Goal: Information Seeking & Learning: Learn about a topic

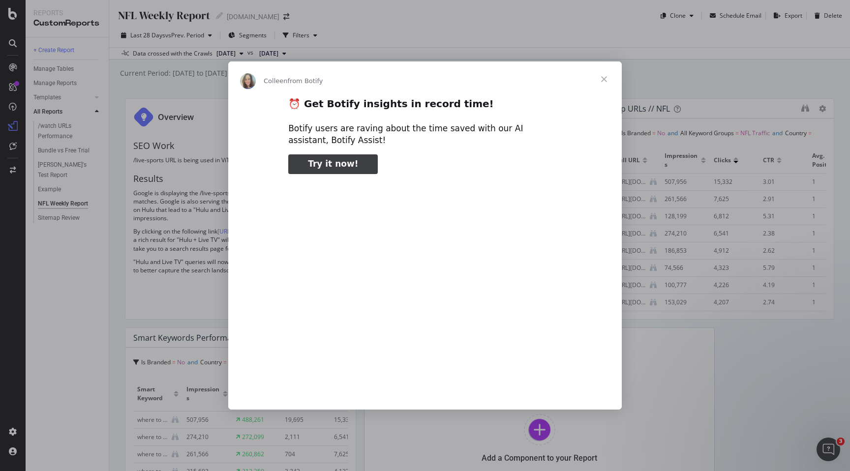
type input "79594"
click at [601, 77] on span "Close" at bounding box center [603, 78] width 35 height 35
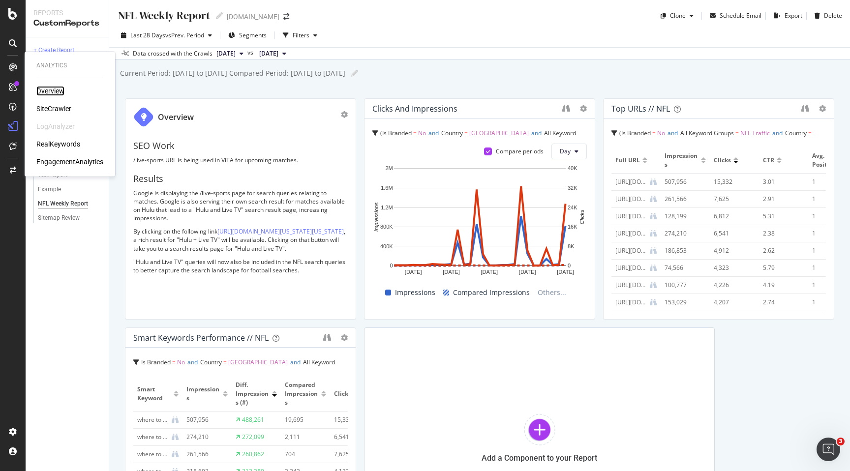
click at [44, 89] on div "Overview" at bounding box center [50, 91] width 28 height 10
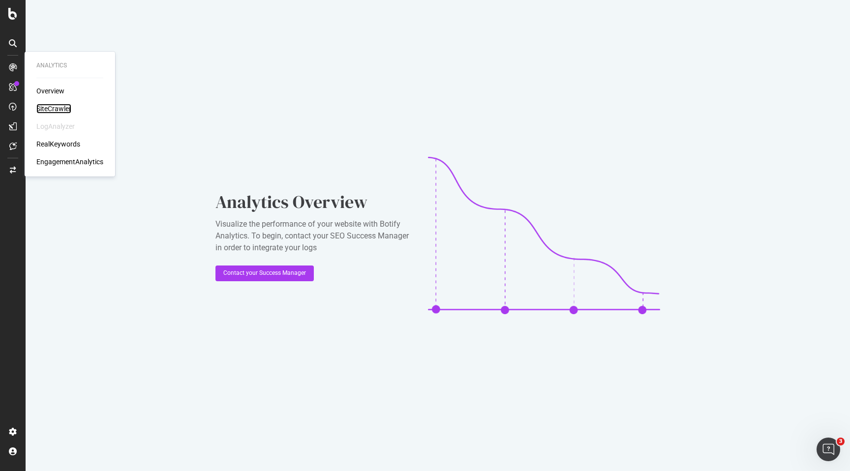
click at [54, 113] on div "SiteCrawler" at bounding box center [53, 109] width 35 height 10
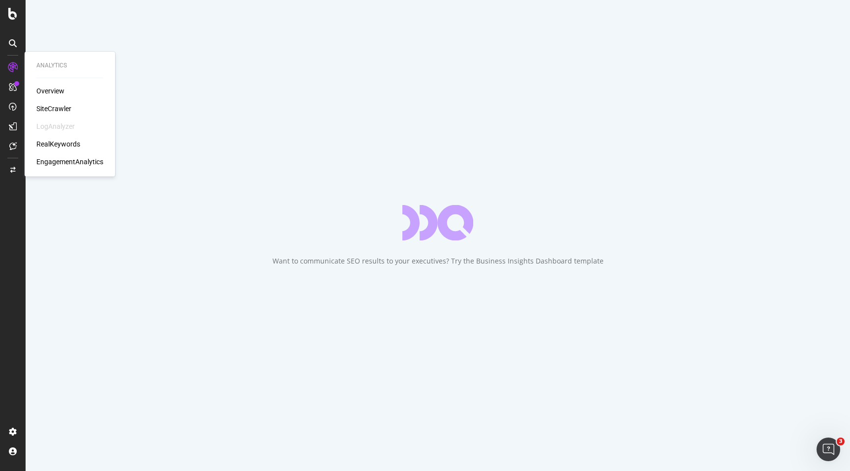
click at [58, 144] on div "RealKeywords" at bounding box center [58, 144] width 44 height 10
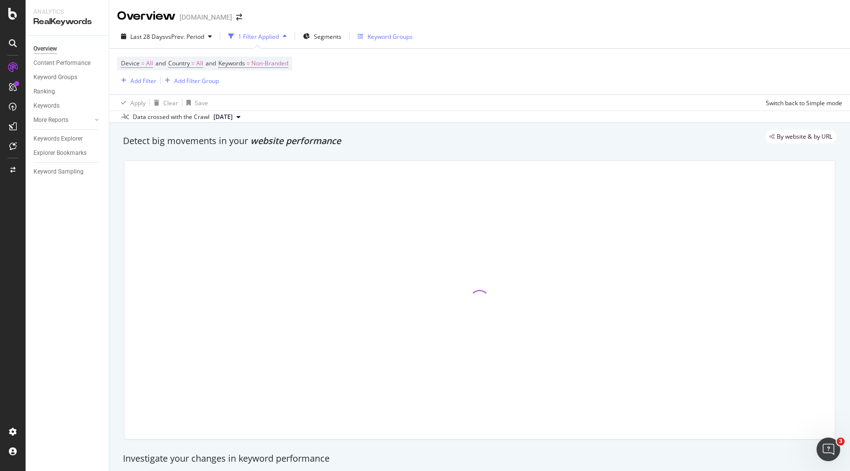
click at [389, 35] on div "Keyword Groups" at bounding box center [389, 36] width 45 height 8
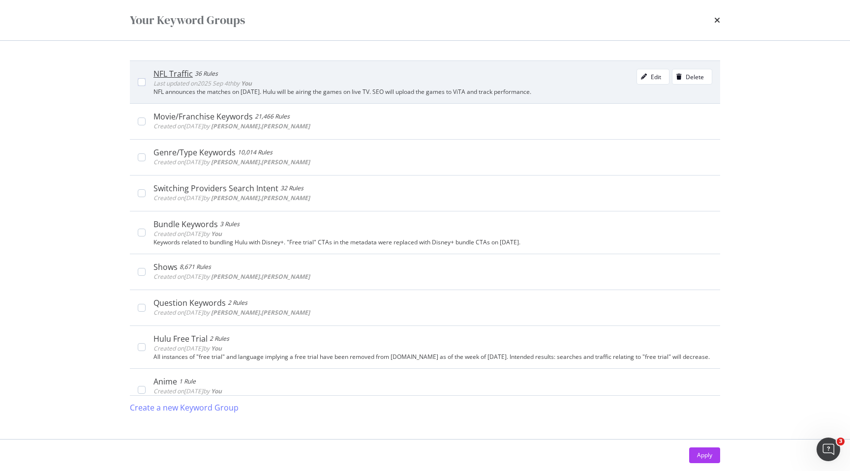
click at [408, 89] on div "NFL announces the matches on [DATE]. Hulu will be airing the games on live TV. …" at bounding box center [432, 92] width 559 height 7
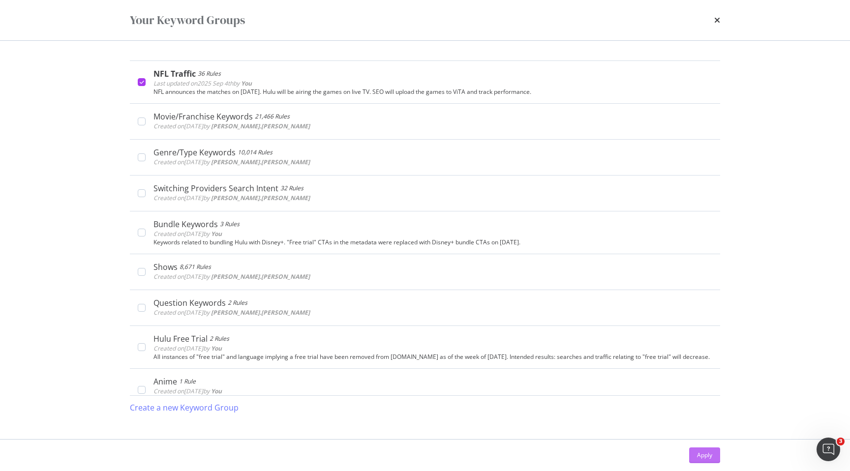
click at [700, 459] on div "Apply" at bounding box center [704, 455] width 15 height 8
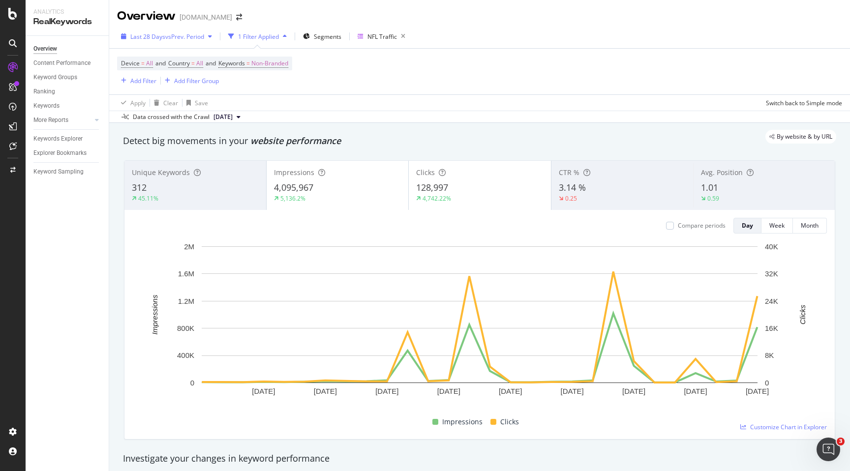
click at [213, 32] on div "Last 28 Days vs Prev. Period" at bounding box center [166, 36] width 99 height 15
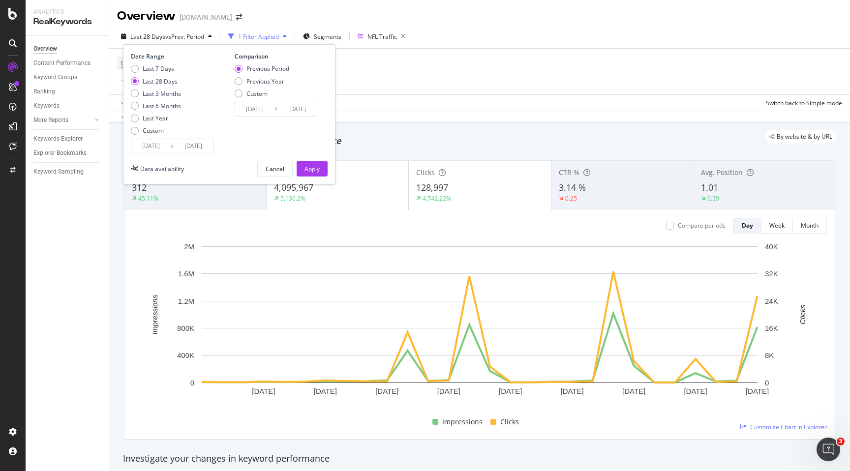
click at [181, 108] on div "Last 7 Days Last 28 Days Last 3 Months Last 6 Months Last Year Custom" at bounding box center [177, 101] width 93 height 74
click at [171, 106] on div "Last 6 Months" at bounding box center [162, 106] width 38 height 8
type input "[DATE]"
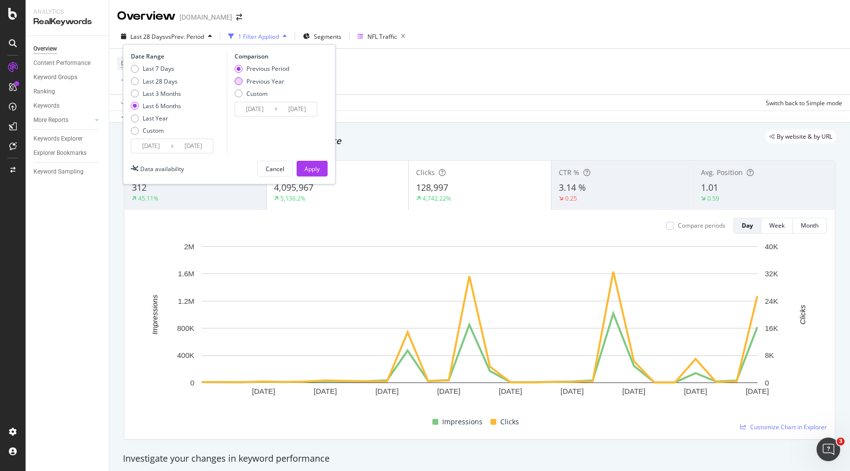
click at [273, 83] on div "Previous Year" at bounding box center [265, 81] width 38 height 8
type input "[DATE]"
click at [319, 168] on div "Apply" at bounding box center [311, 169] width 15 height 8
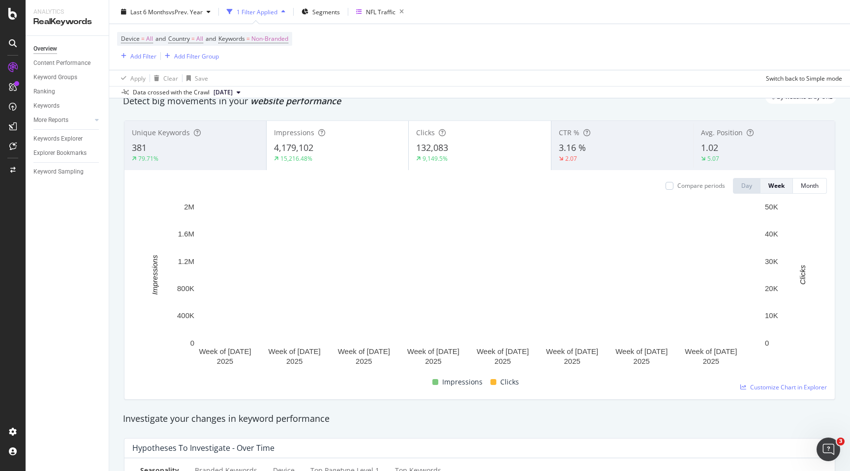
scroll to position [35, 0]
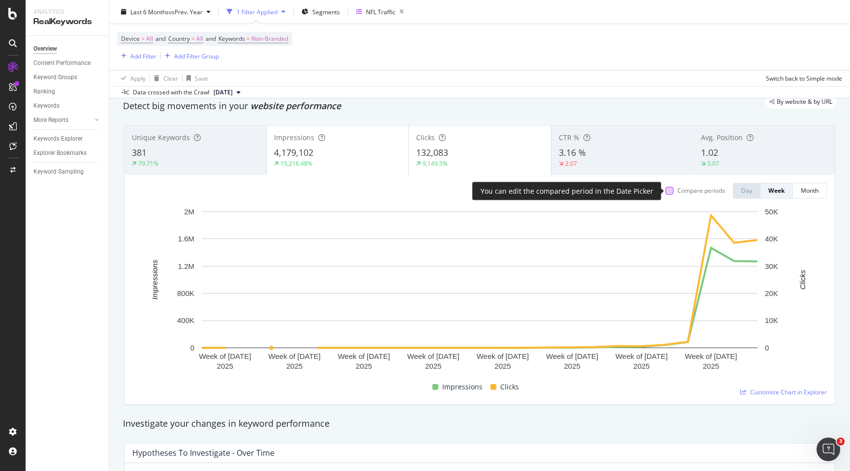
click at [668, 188] on div at bounding box center [669, 191] width 8 height 8
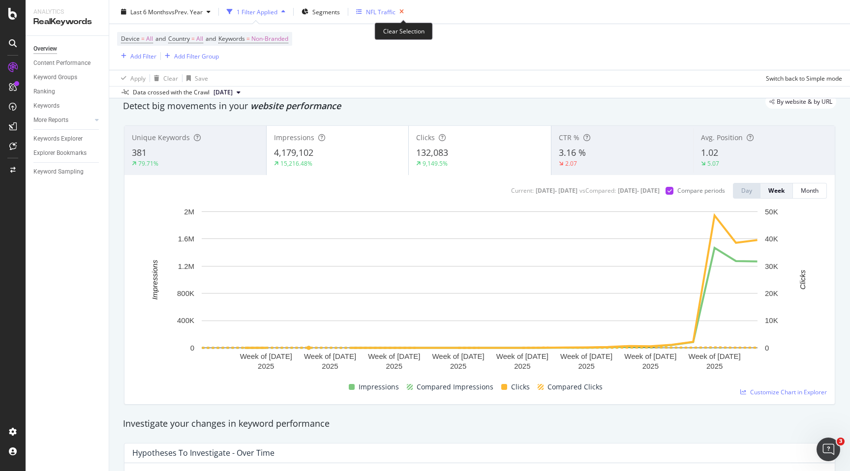
click at [403, 12] on icon "button" at bounding box center [401, 12] width 12 height 14
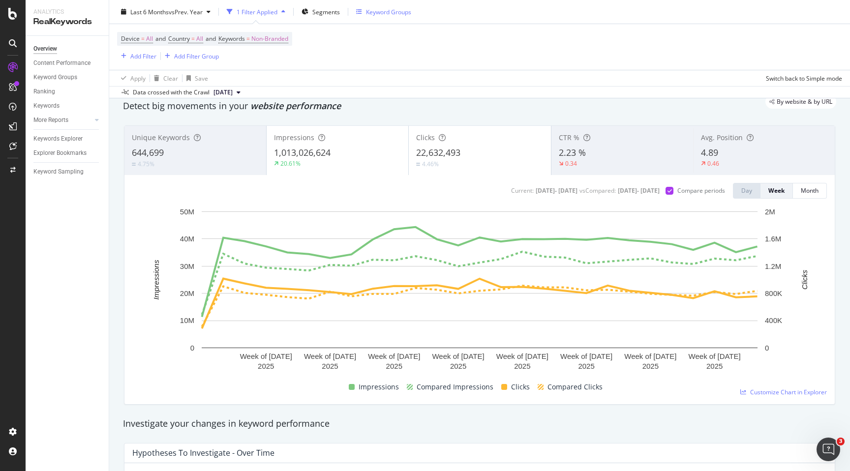
click at [288, 11] on div "button" at bounding box center [283, 12] width 12 height 6
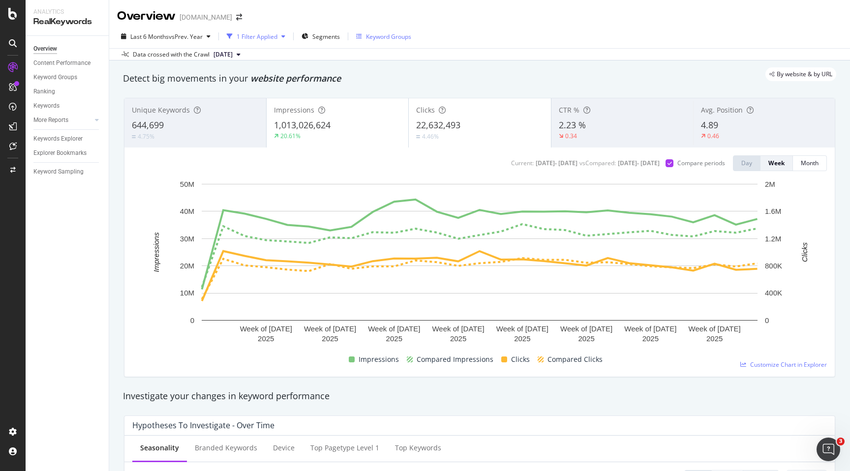
click at [283, 37] on div "button" at bounding box center [283, 36] width 12 height 6
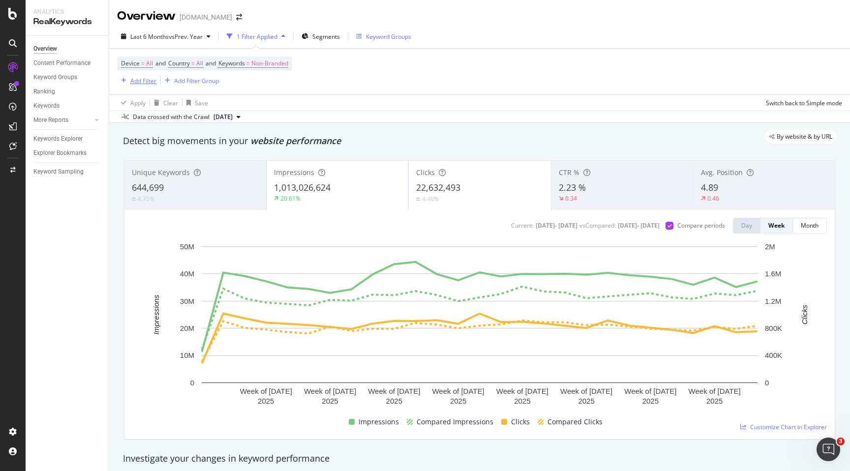
click at [136, 82] on div "Add Filter" at bounding box center [143, 81] width 26 height 8
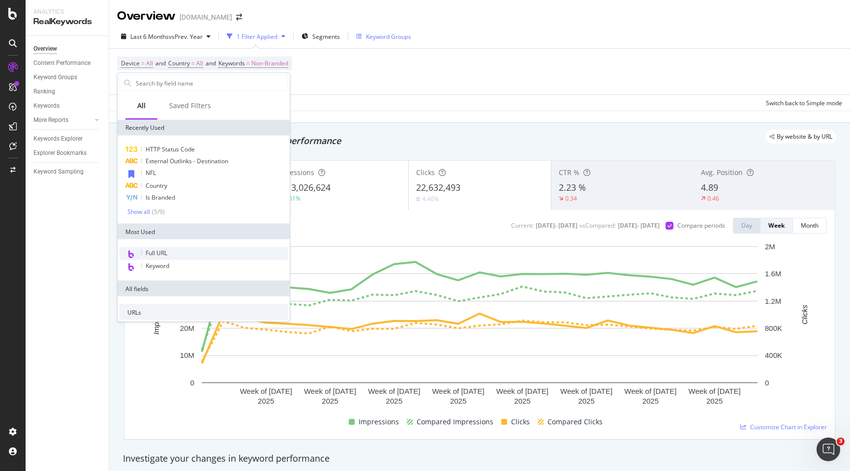
click at [154, 251] on span "Full URL" at bounding box center [157, 253] width 22 height 8
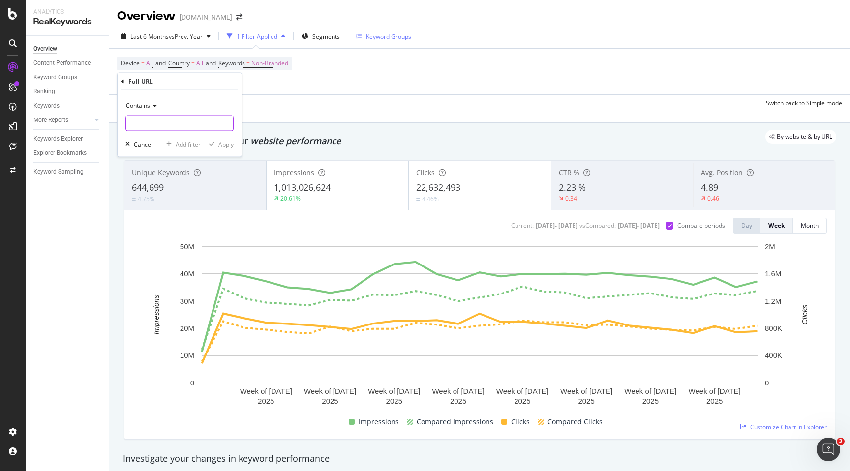
click at [172, 119] on input "text" at bounding box center [179, 124] width 107 height 16
type input "/movie/"
click at [220, 151] on div "Contains /movie/ Cancel Add filter Apply" at bounding box center [180, 123] width 124 height 67
click at [220, 145] on div "Apply" at bounding box center [225, 144] width 15 height 8
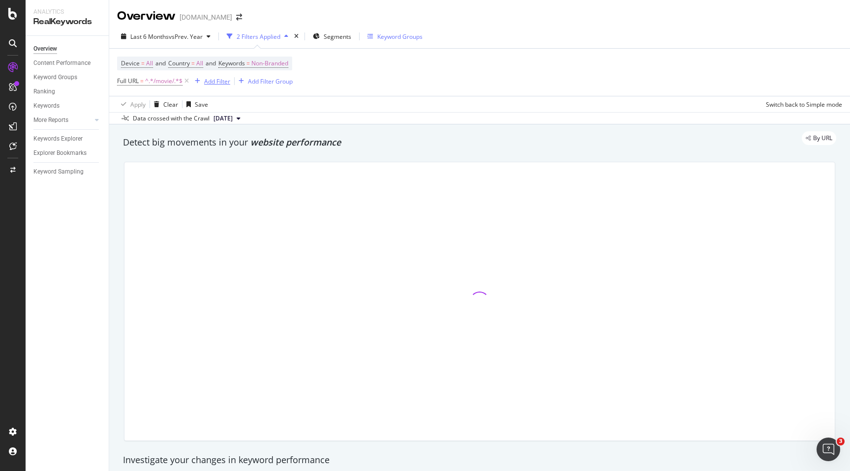
click at [226, 82] on div "Add Filter" at bounding box center [217, 81] width 26 height 8
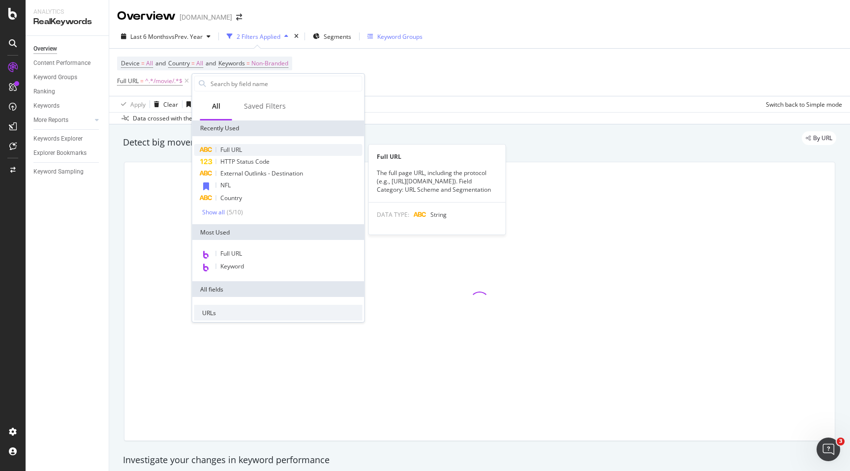
click at [232, 147] on span "Full URL" at bounding box center [231, 150] width 22 height 8
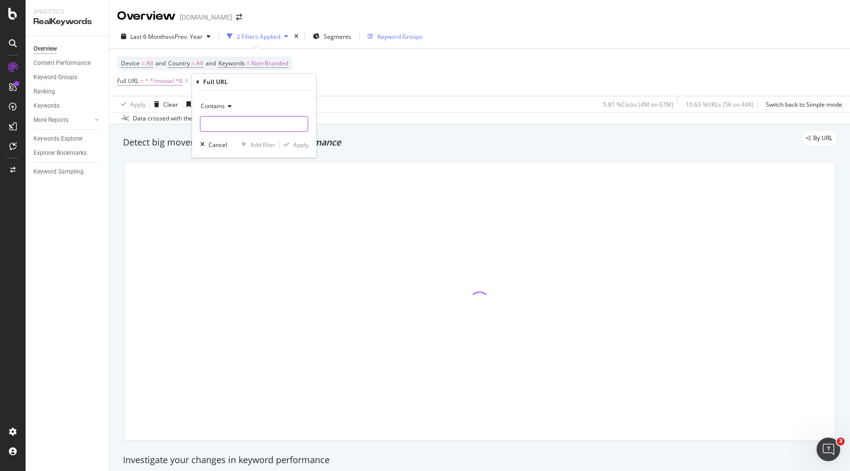
click at [242, 129] on input "text" at bounding box center [254, 124] width 107 height 16
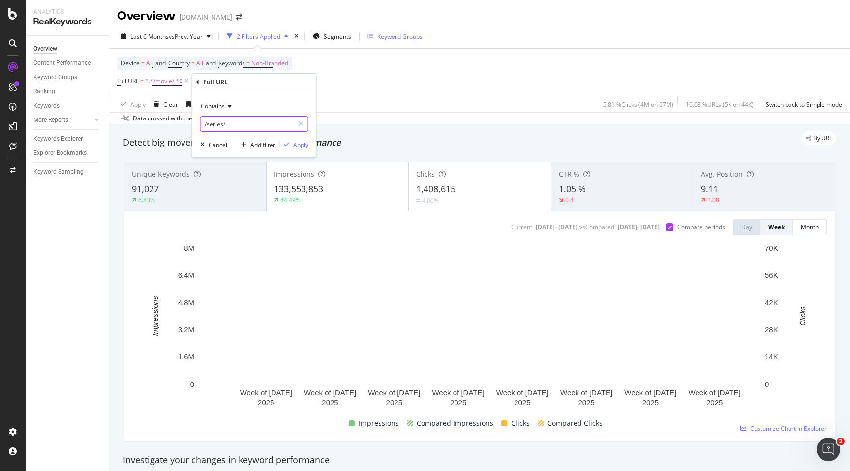
type input "/series/"
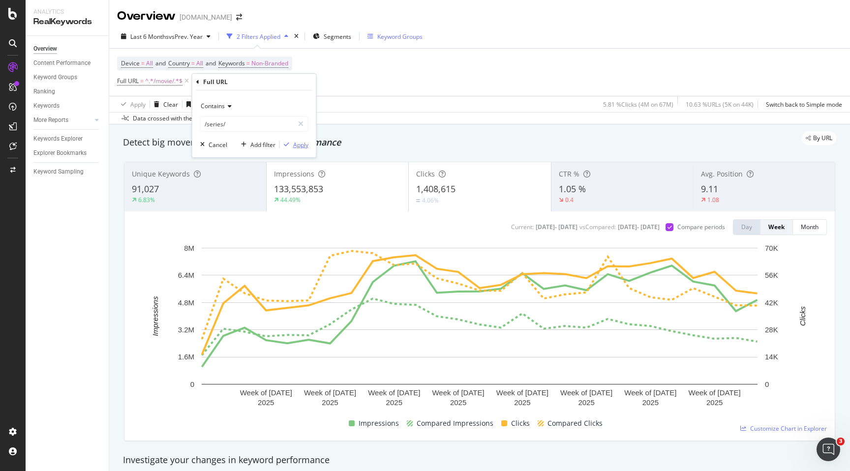
click at [297, 143] on div "Apply" at bounding box center [300, 145] width 15 height 8
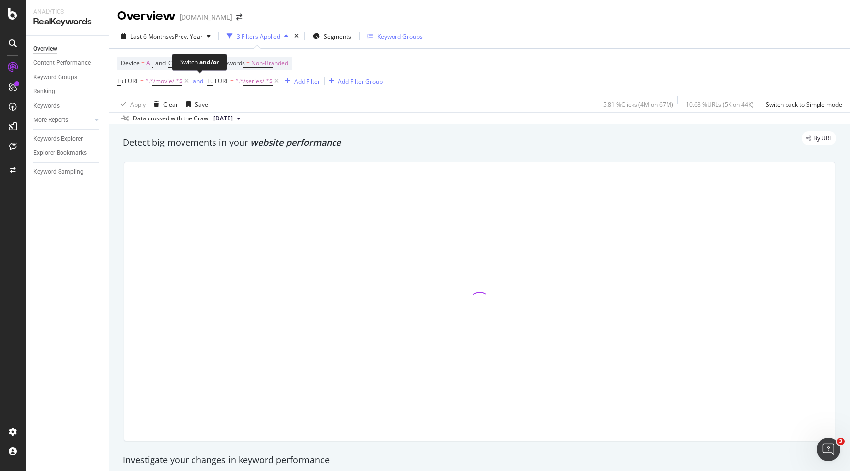
click at [201, 82] on div "and" at bounding box center [198, 81] width 10 height 8
click at [203, 64] on span "All" at bounding box center [199, 64] width 7 height 14
click at [190, 85] on icon at bounding box center [190, 87] width 7 height 6
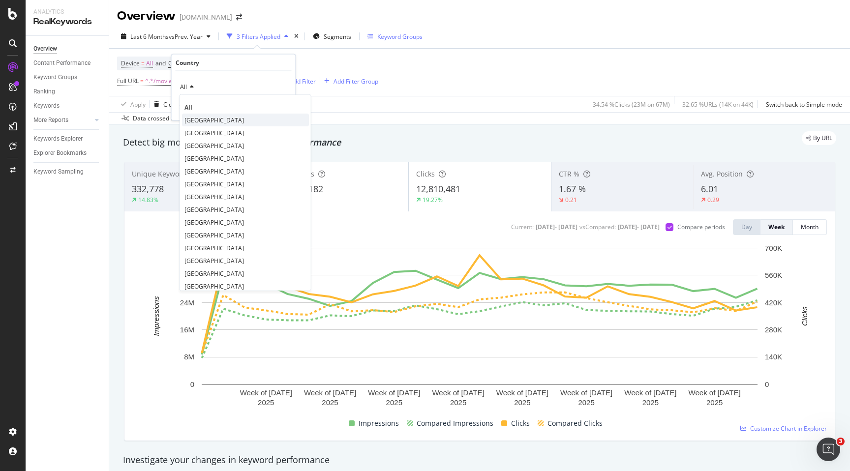
click at [202, 120] on span "[GEOGRAPHIC_DATA]" at bounding box center [214, 120] width 60 height 8
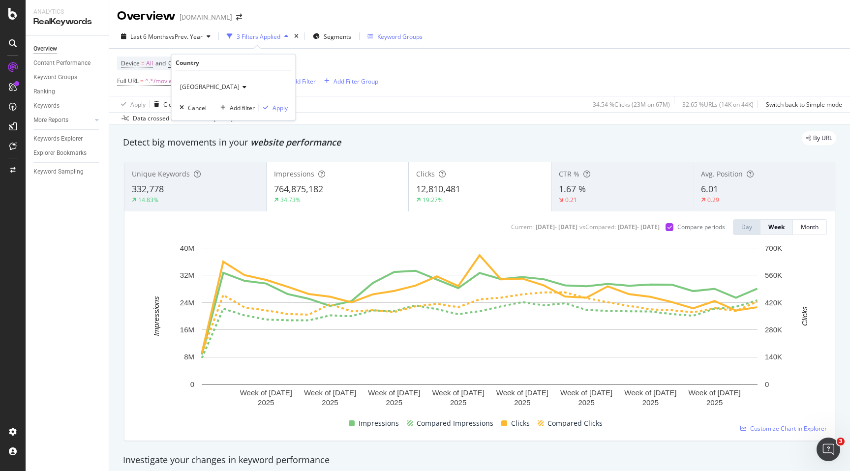
click at [368, 144] on div "By URL" at bounding box center [474, 138] width 723 height 14
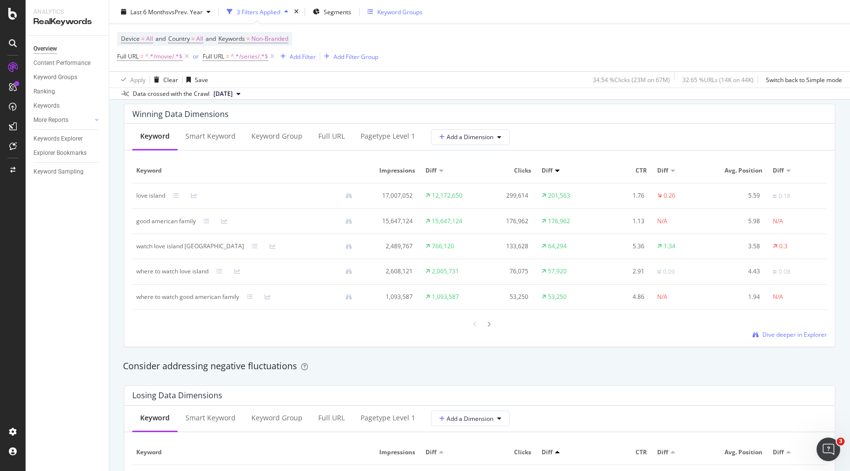
scroll to position [874, 0]
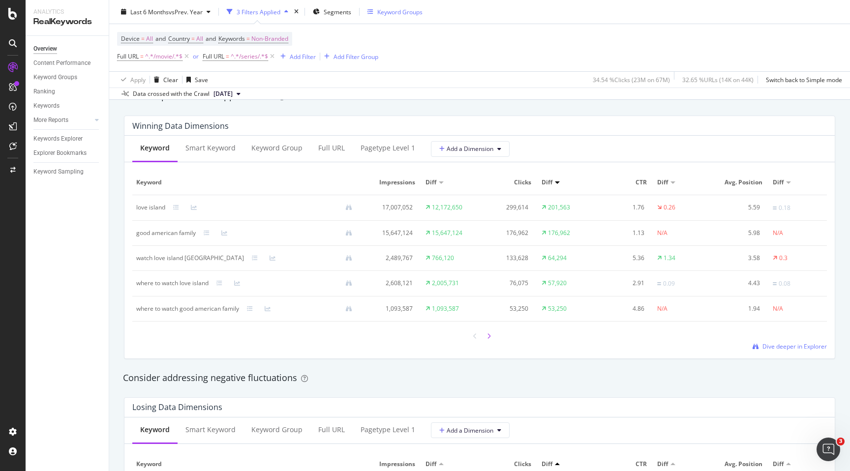
click at [490, 337] on icon at bounding box center [489, 336] width 4 height 6
click at [473, 337] on div at bounding box center [475, 335] width 9 height 13
click at [122, 164] on div "Winning Data Dimensions Keyword Smart Keyword Keyword Group Full URL pagetype L…" at bounding box center [479, 237] width 723 height 259
